Goal: Book appointment/travel/reservation

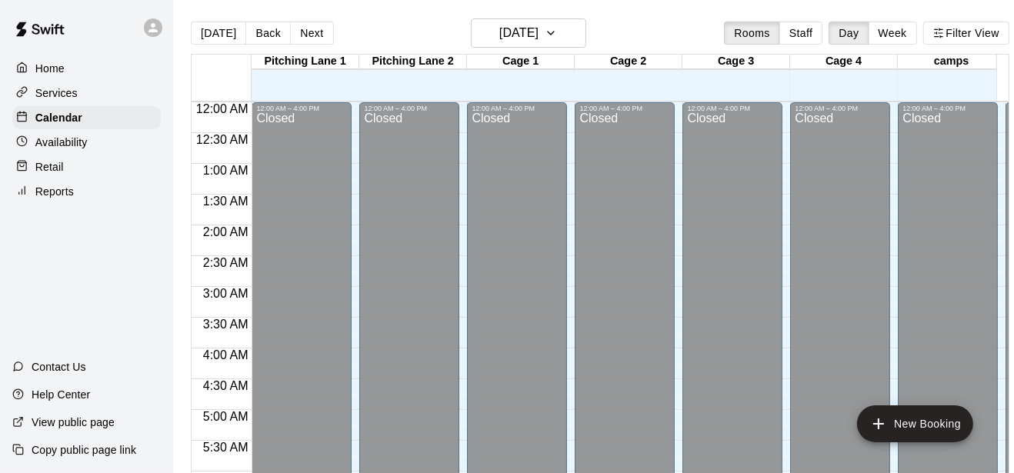
scroll to position [959, 0]
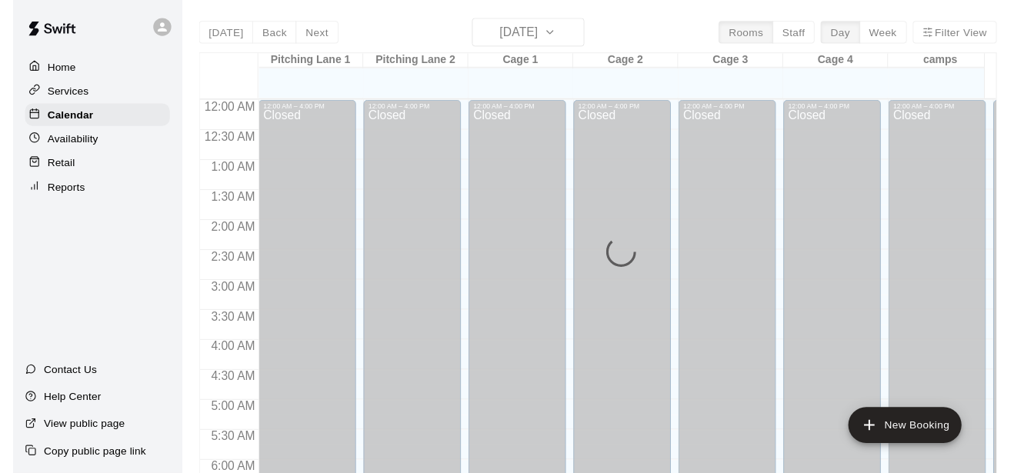
scroll to position [1029, 0]
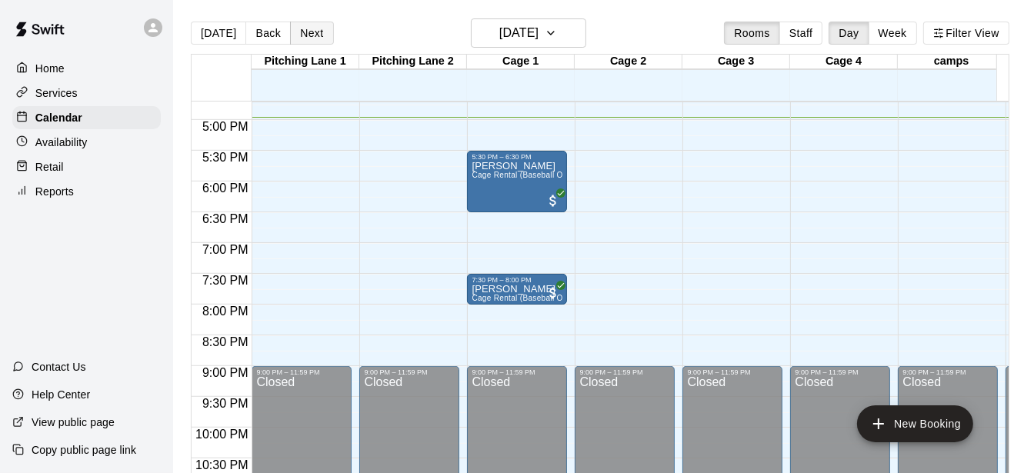
click at [305, 34] on button "Next" at bounding box center [311, 33] width 43 height 23
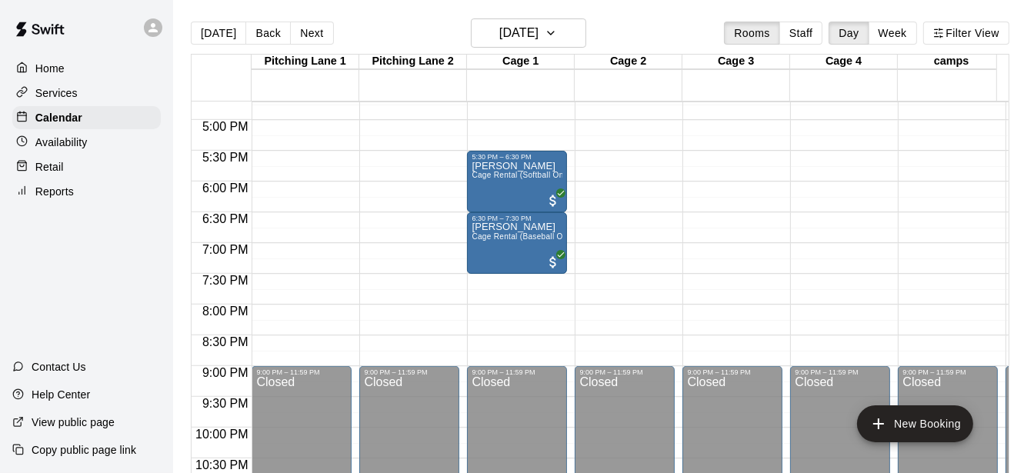
click at [259, 18] on div "[DATE] Back [DATE][DATE] Rooms Staff Day Week Filter View" at bounding box center [600, 35] width 819 height 35
click at [257, 38] on button "Back" at bounding box center [267, 33] width 45 height 23
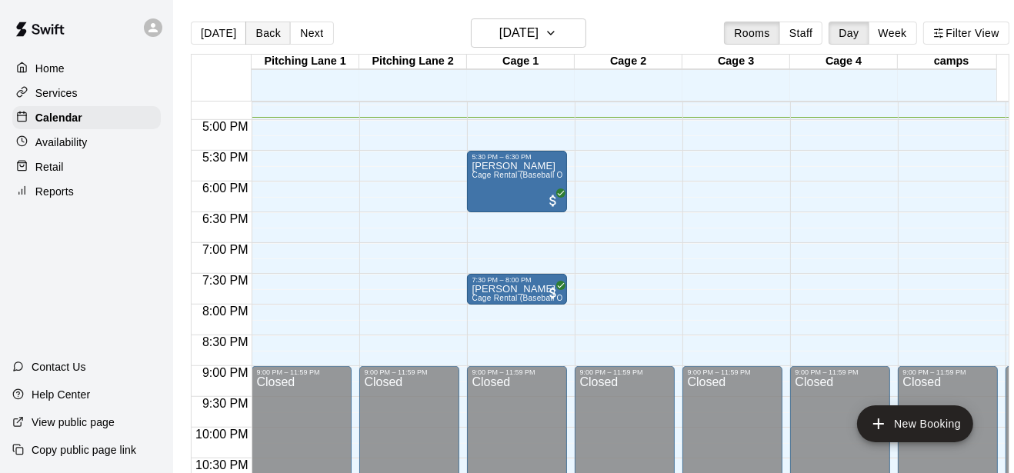
click at [257, 38] on button "Back" at bounding box center [267, 33] width 45 height 23
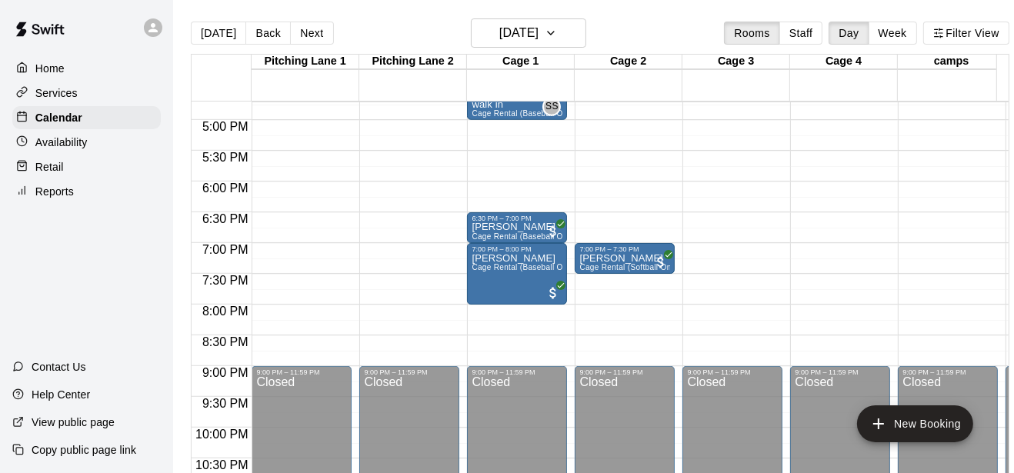
scroll to position [787, 0]
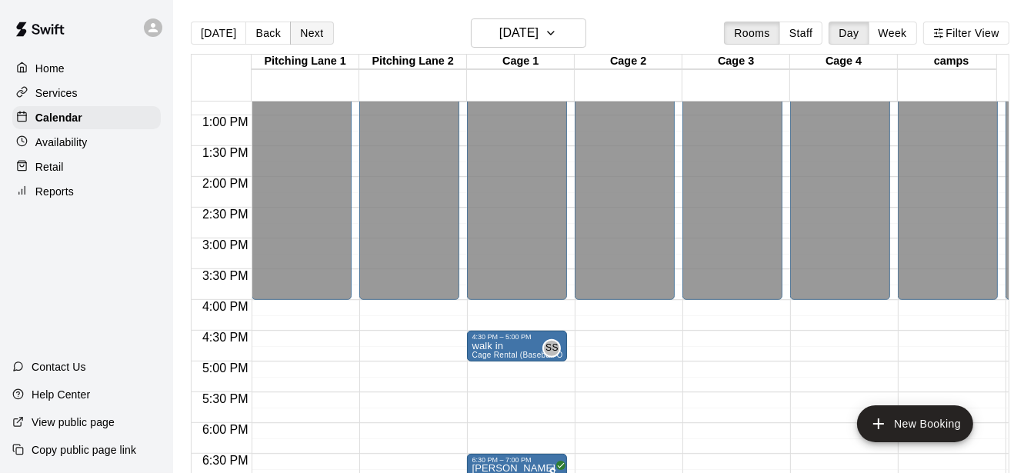
click at [311, 37] on button "Next" at bounding box center [311, 33] width 43 height 23
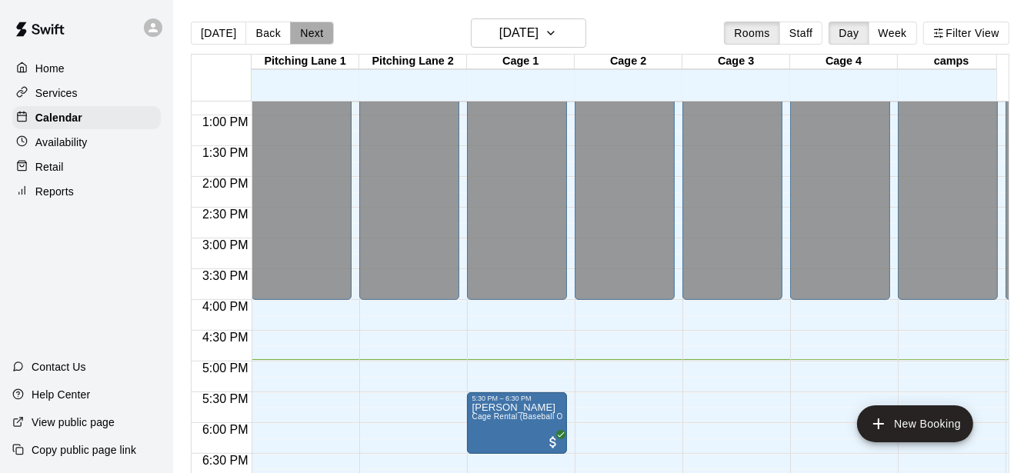
click at [311, 37] on button "Next" at bounding box center [311, 33] width 43 height 23
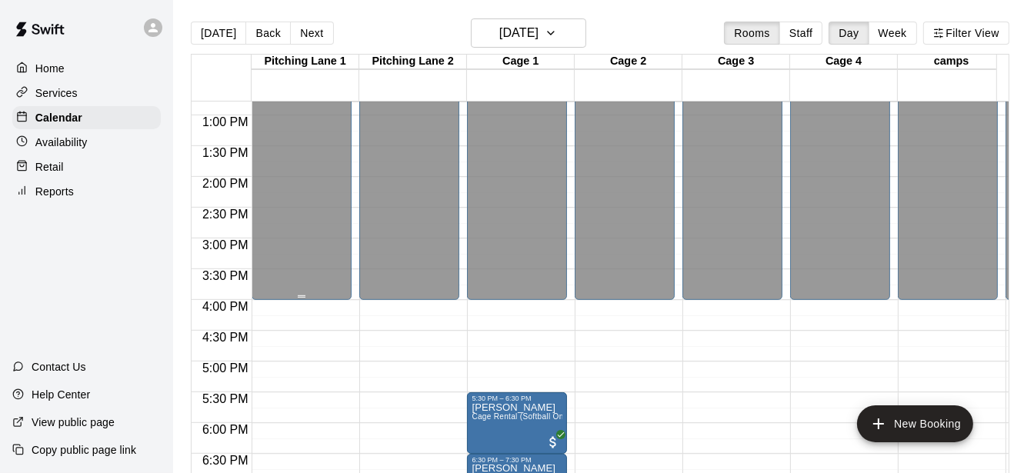
scroll to position [1029, 0]
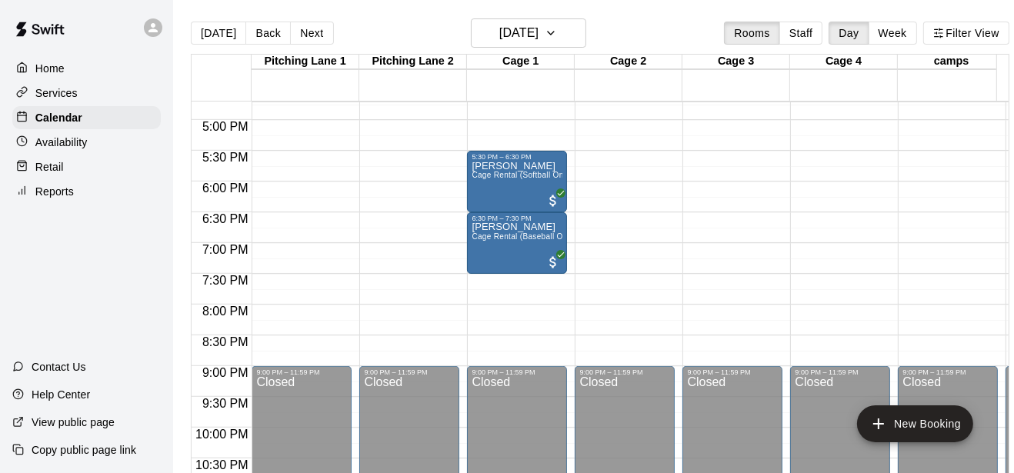
click at [302, 41] on button "Next" at bounding box center [311, 33] width 43 height 23
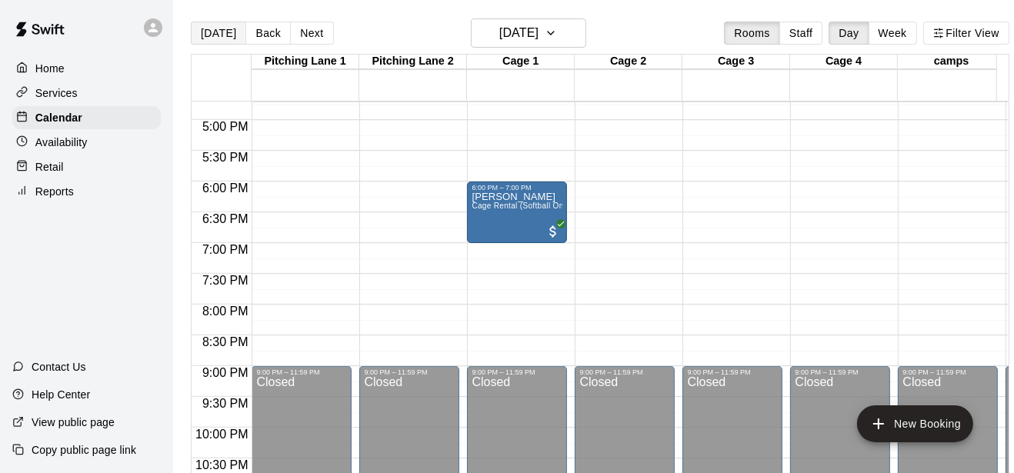
click at [211, 22] on button "[DATE]" at bounding box center [218, 33] width 55 height 23
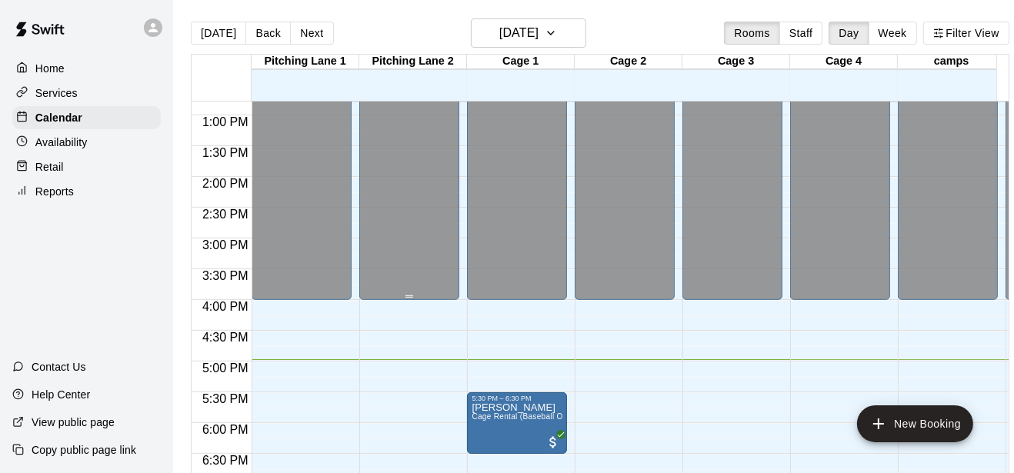
scroll to position [1029, 0]
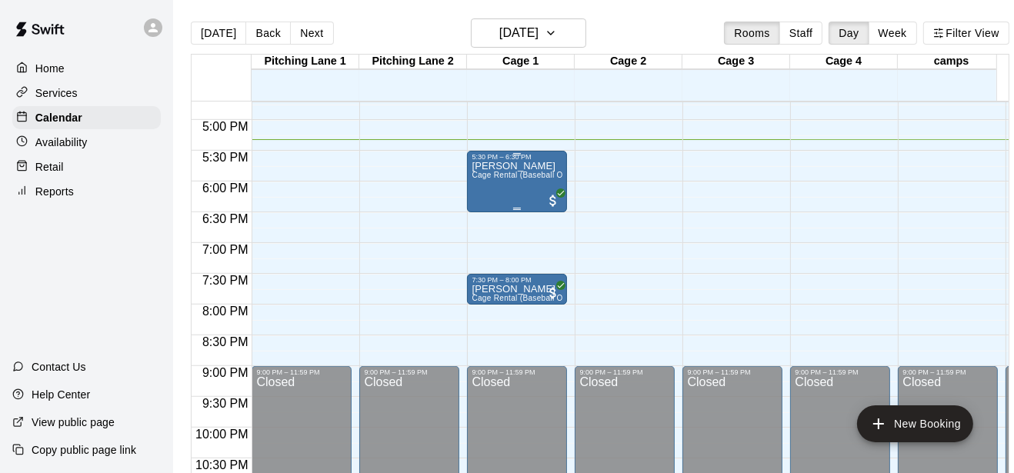
drag, startPoint x: 476, startPoint y: 193, endPoint x: 473, endPoint y: 179, distance: 14.8
click at [473, 179] on span "Cage Rental (Baseball Only)" at bounding box center [524, 175] width 105 height 8
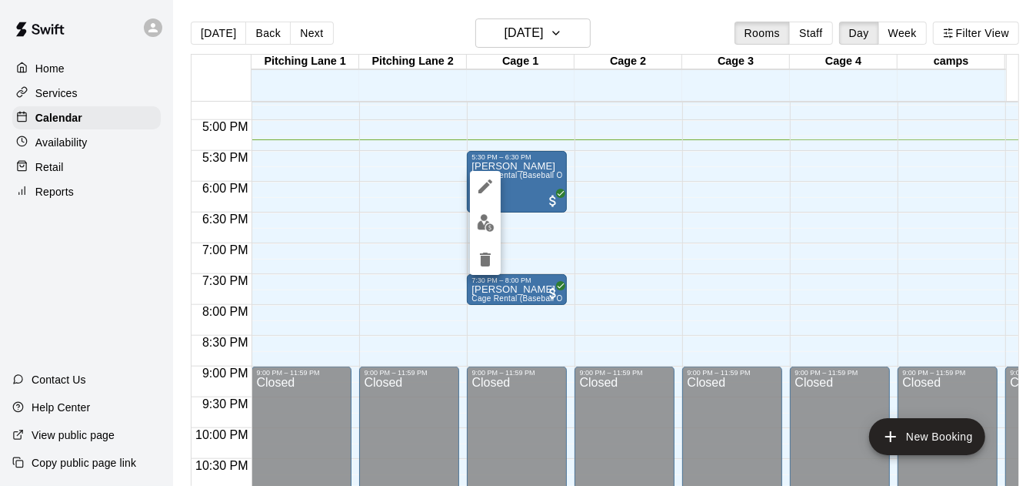
drag, startPoint x: 507, startPoint y: 173, endPoint x: 634, endPoint y: 182, distance: 127.2
click at [634, 182] on div at bounding box center [513, 243] width 1026 height 486
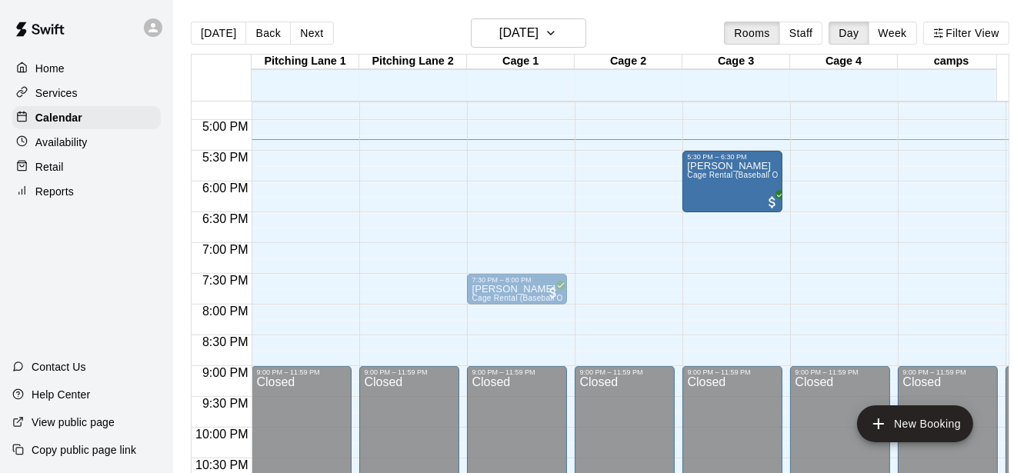
drag, startPoint x: 860, startPoint y: 196, endPoint x: 703, endPoint y: 179, distance: 157.9
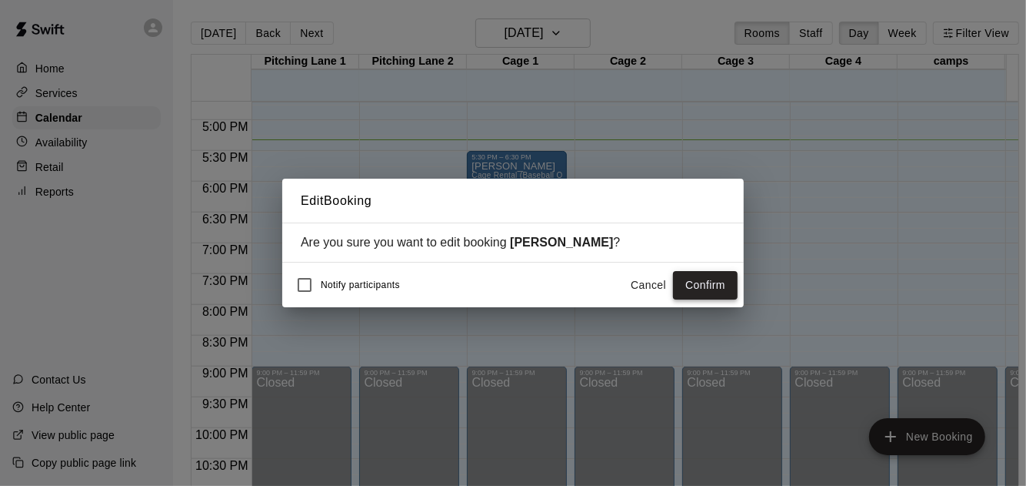
click at [723, 280] on button "Confirm" at bounding box center [705, 285] width 65 height 28
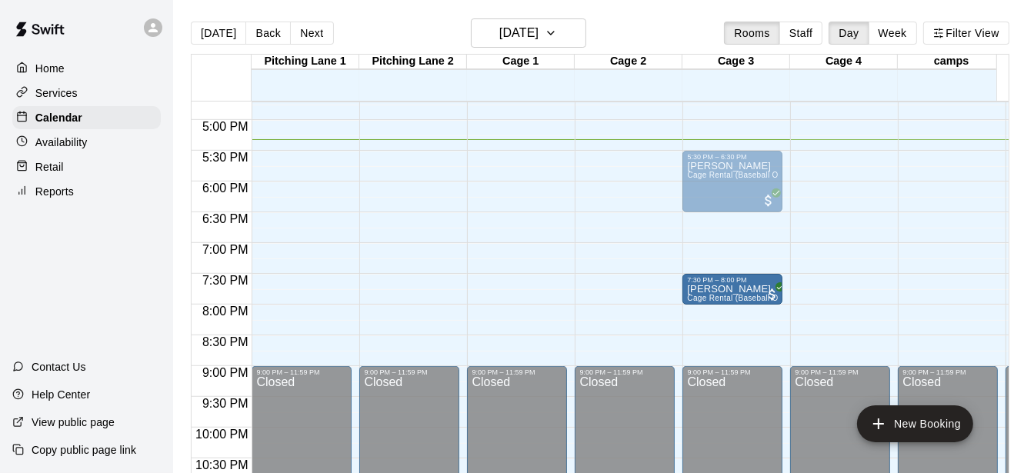
drag, startPoint x: 476, startPoint y: 281, endPoint x: 684, endPoint y: 290, distance: 208.7
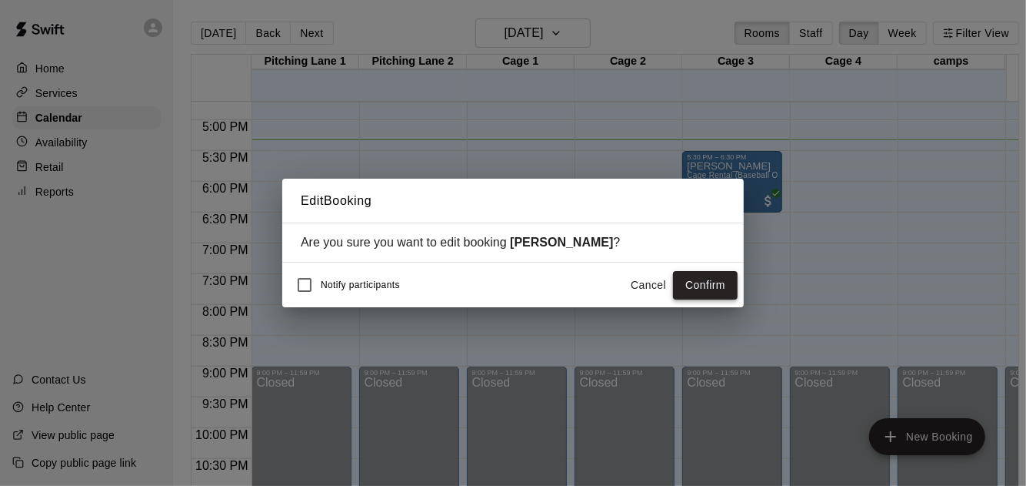
click at [683, 294] on button "Confirm" at bounding box center [705, 285] width 65 height 28
